Goal: Navigation & Orientation: Find specific page/section

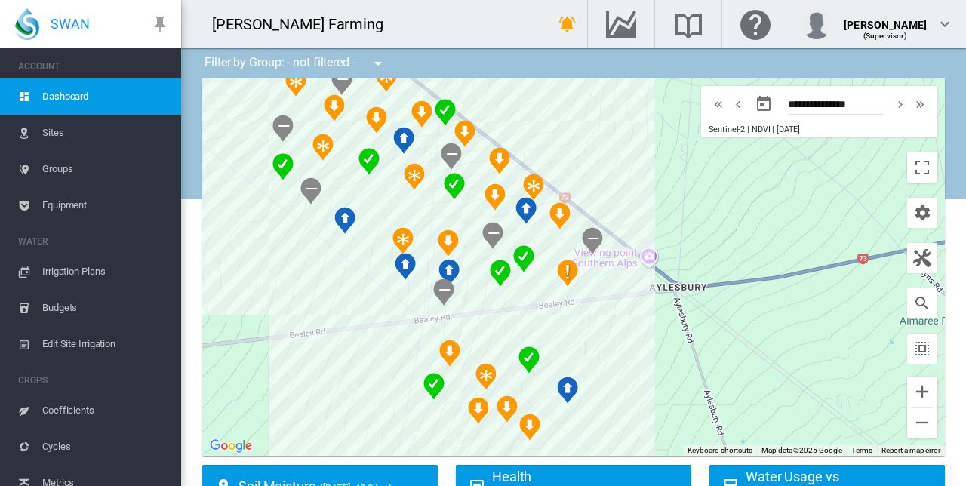
drag, startPoint x: 304, startPoint y: 263, endPoint x: 223, endPoint y: 112, distance: 171.2
click at [223, 112] on div at bounding box center [573, 267] width 743 height 377
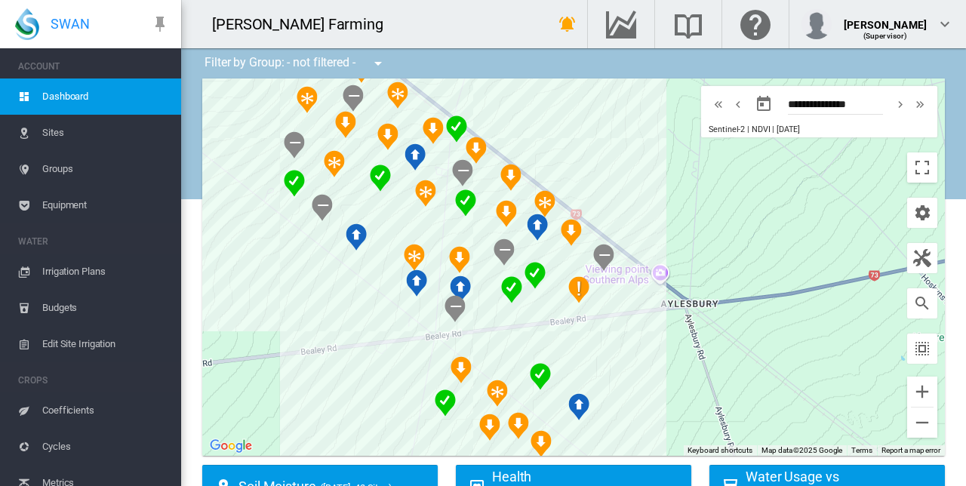
drag, startPoint x: 602, startPoint y: 331, endPoint x: 634, endPoint y: 362, distance: 44.3
click at [634, 362] on div at bounding box center [573, 267] width 743 height 377
click at [912, 418] on button "Zoom out" at bounding box center [922, 423] width 30 height 30
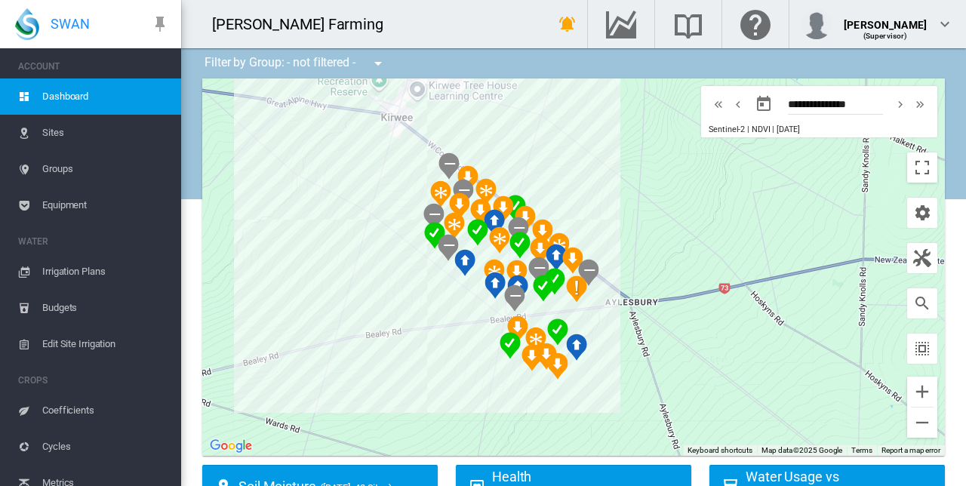
drag, startPoint x: 573, startPoint y: 187, endPoint x: 572, endPoint y: 209, distance: 21.9
click at [572, 209] on div at bounding box center [573, 267] width 743 height 377
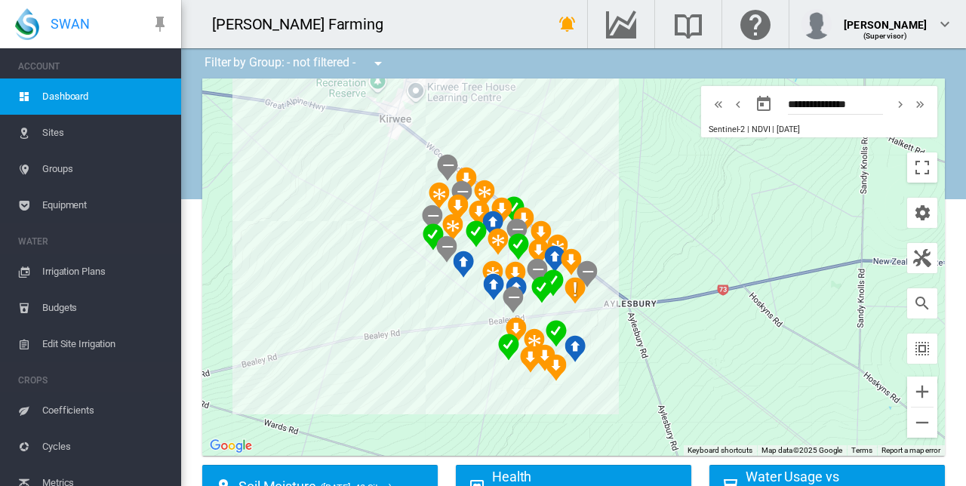
click at [565, 208] on div at bounding box center [573, 267] width 743 height 377
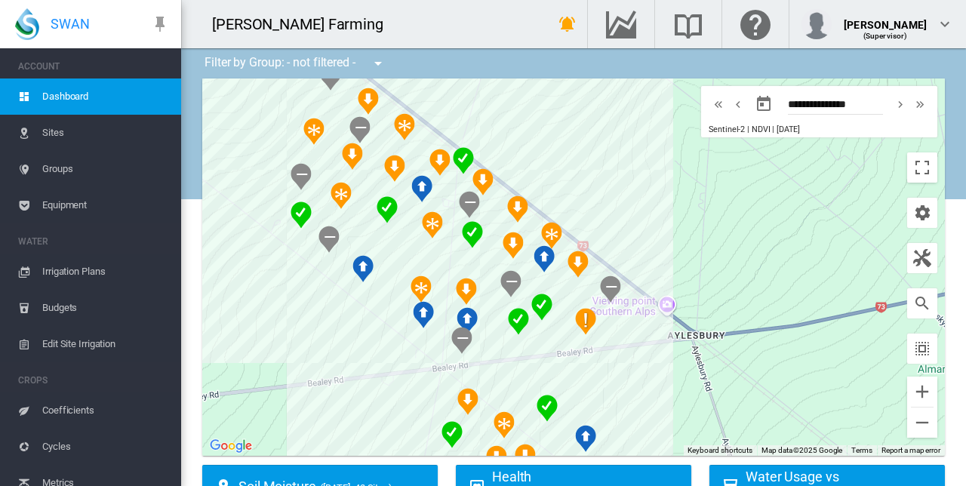
drag, startPoint x: 561, startPoint y: 249, endPoint x: 566, endPoint y: 181, distance: 68.1
click at [566, 181] on div at bounding box center [573, 267] width 743 height 377
click at [637, 17] on md-icon "Go to the Data Hub" at bounding box center [621, 24] width 36 height 18
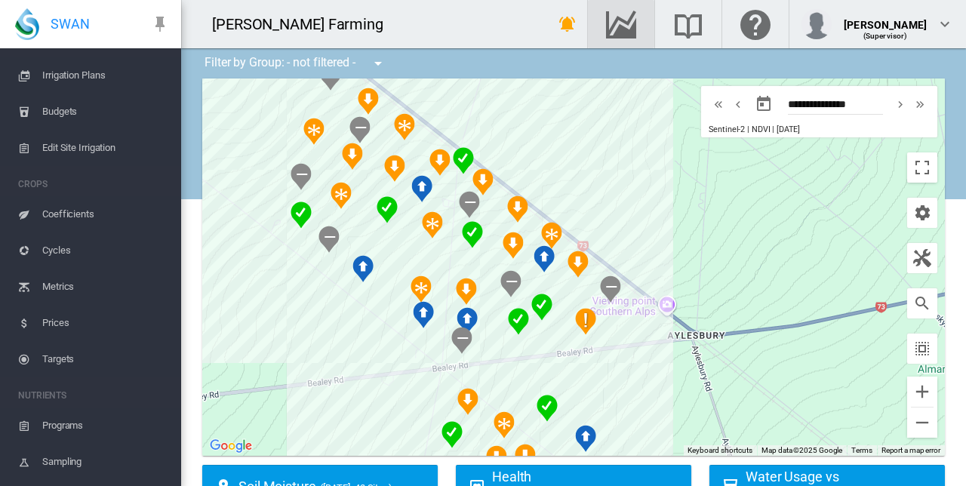
scroll to position [198, 0]
click at [66, 319] on span "Prices" at bounding box center [105, 321] width 127 height 36
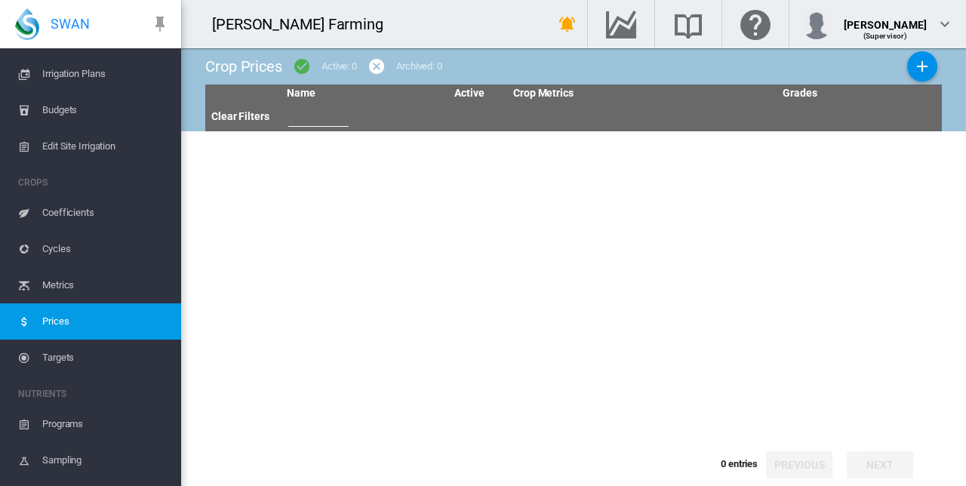
click at [75, 285] on span "Metrics" at bounding box center [105, 285] width 127 height 36
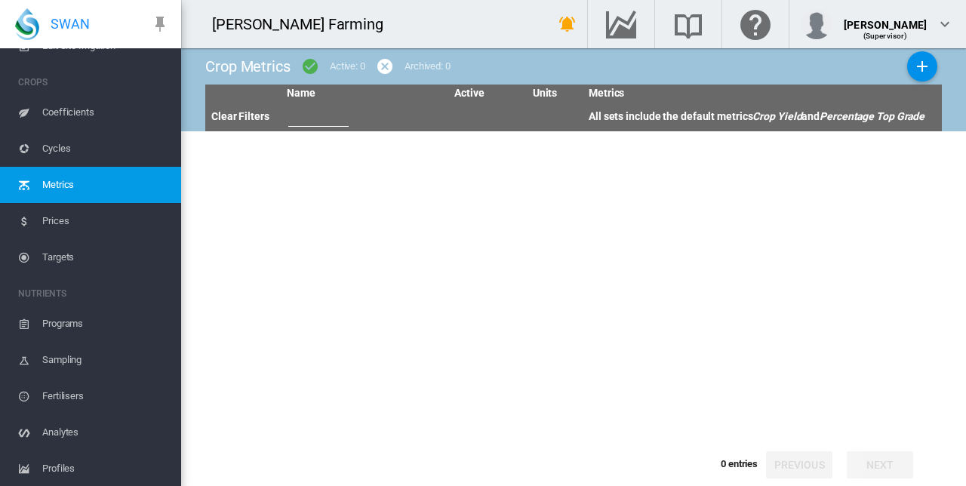
scroll to position [402, 0]
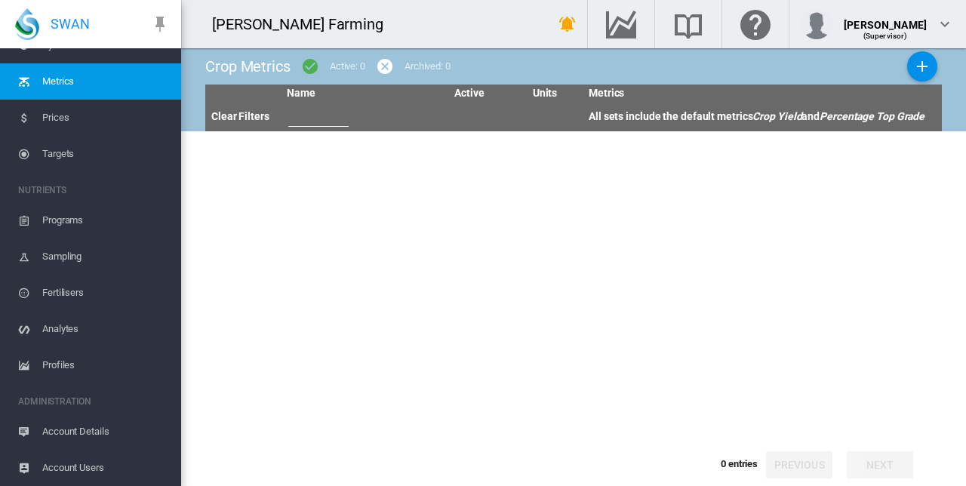
click at [75, 361] on span "Profiles" at bounding box center [105, 365] width 127 height 36
